Goal: Transaction & Acquisition: Download file/media

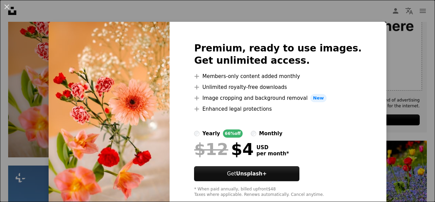
click at [395, 57] on div "An X shape Premium, ready to use images. Get unlimited access. A plus sign Memb…" at bounding box center [217, 101] width 435 height 202
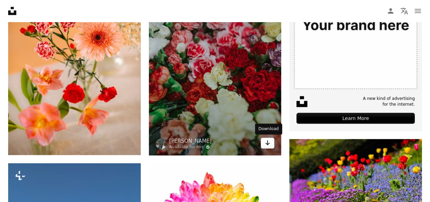
click at [267, 141] on icon "Arrow pointing down" at bounding box center [267, 142] width 5 height 8
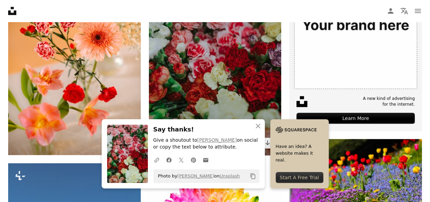
click at [233, 80] on img at bounding box center [215, 55] width 133 height 199
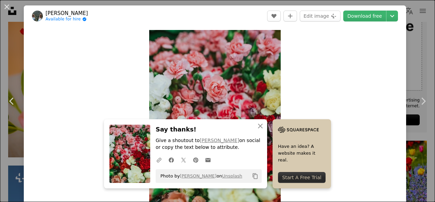
click at [405, 31] on div "An X shape Chevron left Chevron right An X shape Close Say thanks! Give a shout…" at bounding box center [217, 101] width 435 height 202
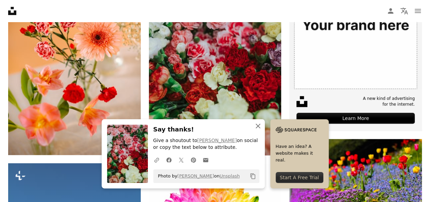
click at [259, 124] on icon "button" at bounding box center [258, 125] width 5 height 5
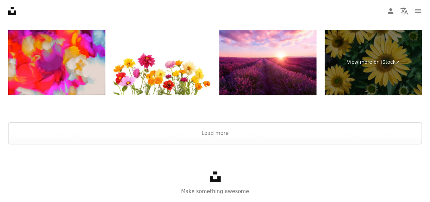
scroll to position [1588, 0]
